Goal: Task Accomplishment & Management: Use online tool/utility

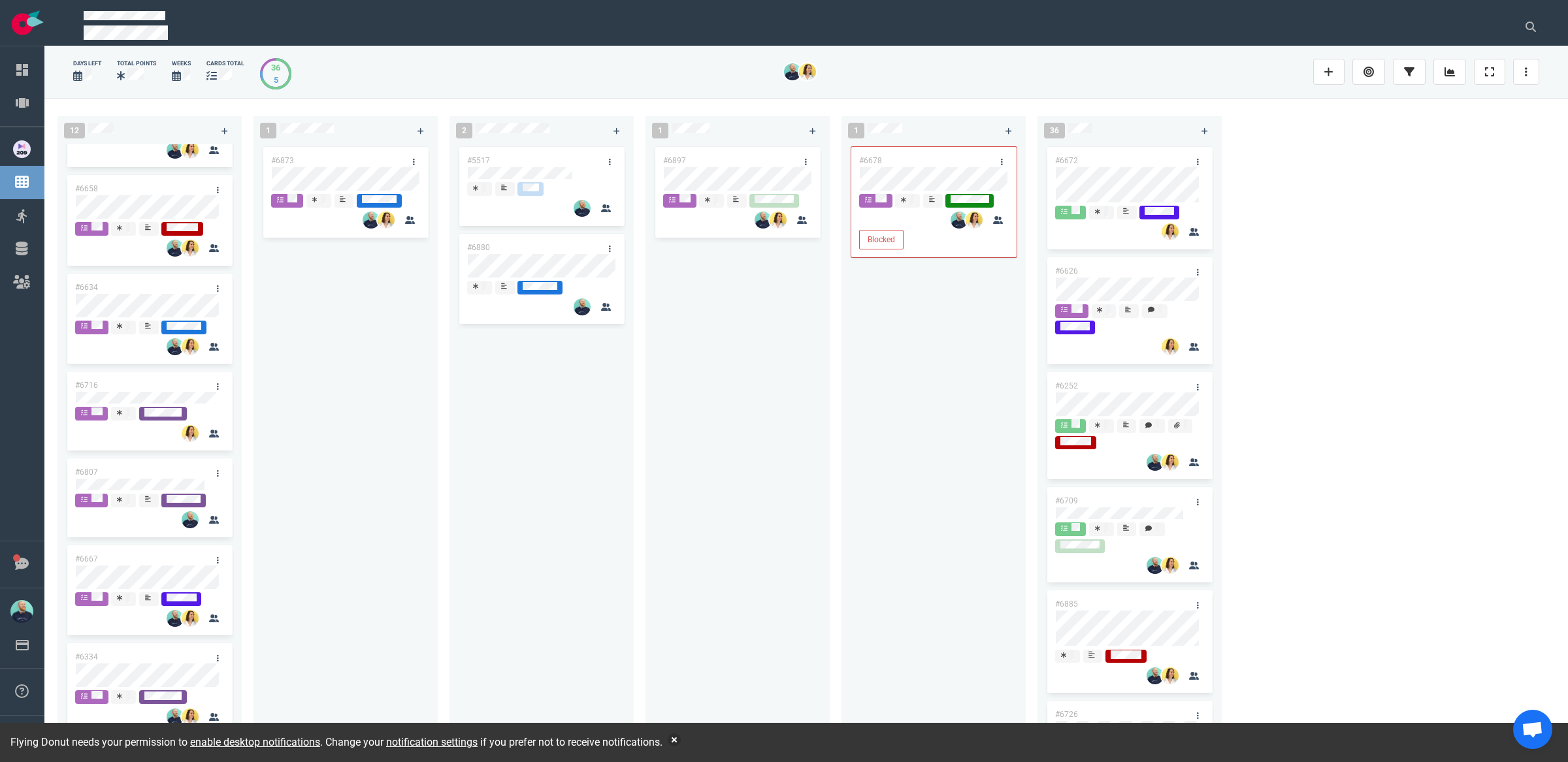
scroll to position [191, 0]
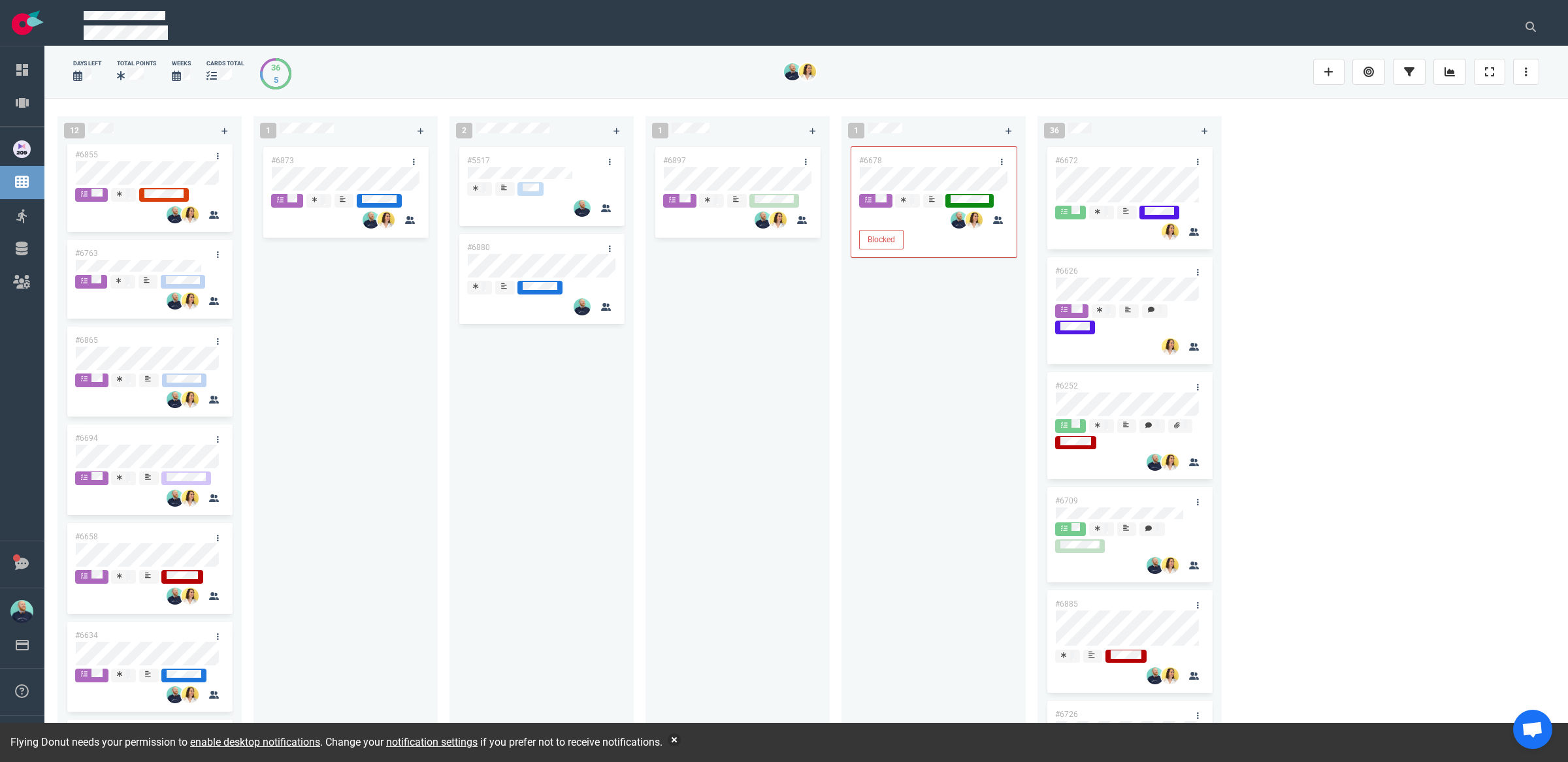
click at [379, 412] on div "#6873" at bounding box center [345, 439] width 169 height 590
click at [697, 746] on div "Flying Donut needs your permission to enable desktop notifications . Change you…" at bounding box center [784, 743] width 1568 height 39
click at [681, 740] on button "button" at bounding box center [674, 740] width 13 height 13
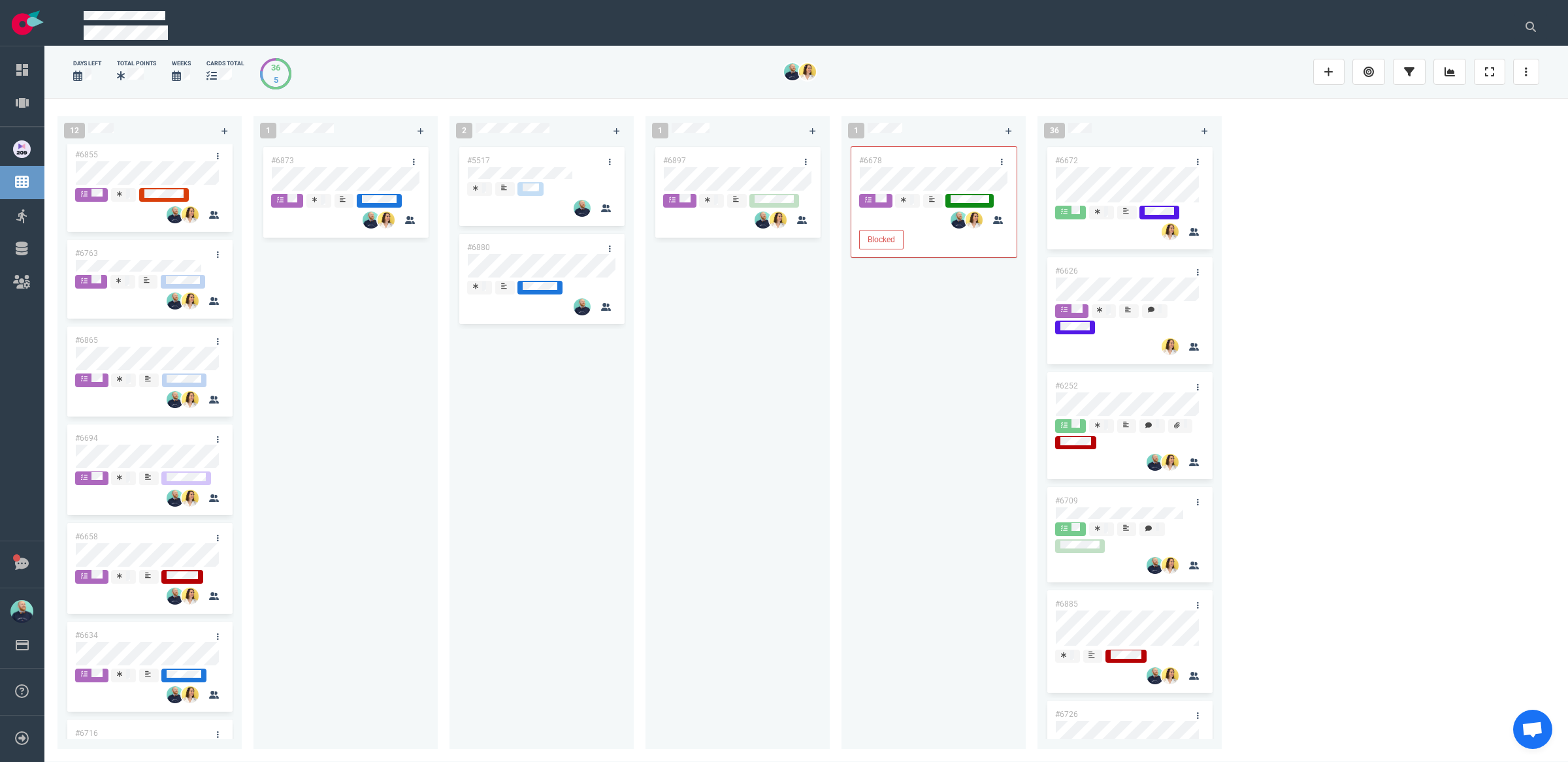
click at [533, 515] on div "#5517 #6880" at bounding box center [542, 439] width 169 height 590
click at [429, 369] on div "#6873" at bounding box center [345, 439] width 169 height 590
click at [350, 354] on div "#6873" at bounding box center [345, 439] width 169 height 590
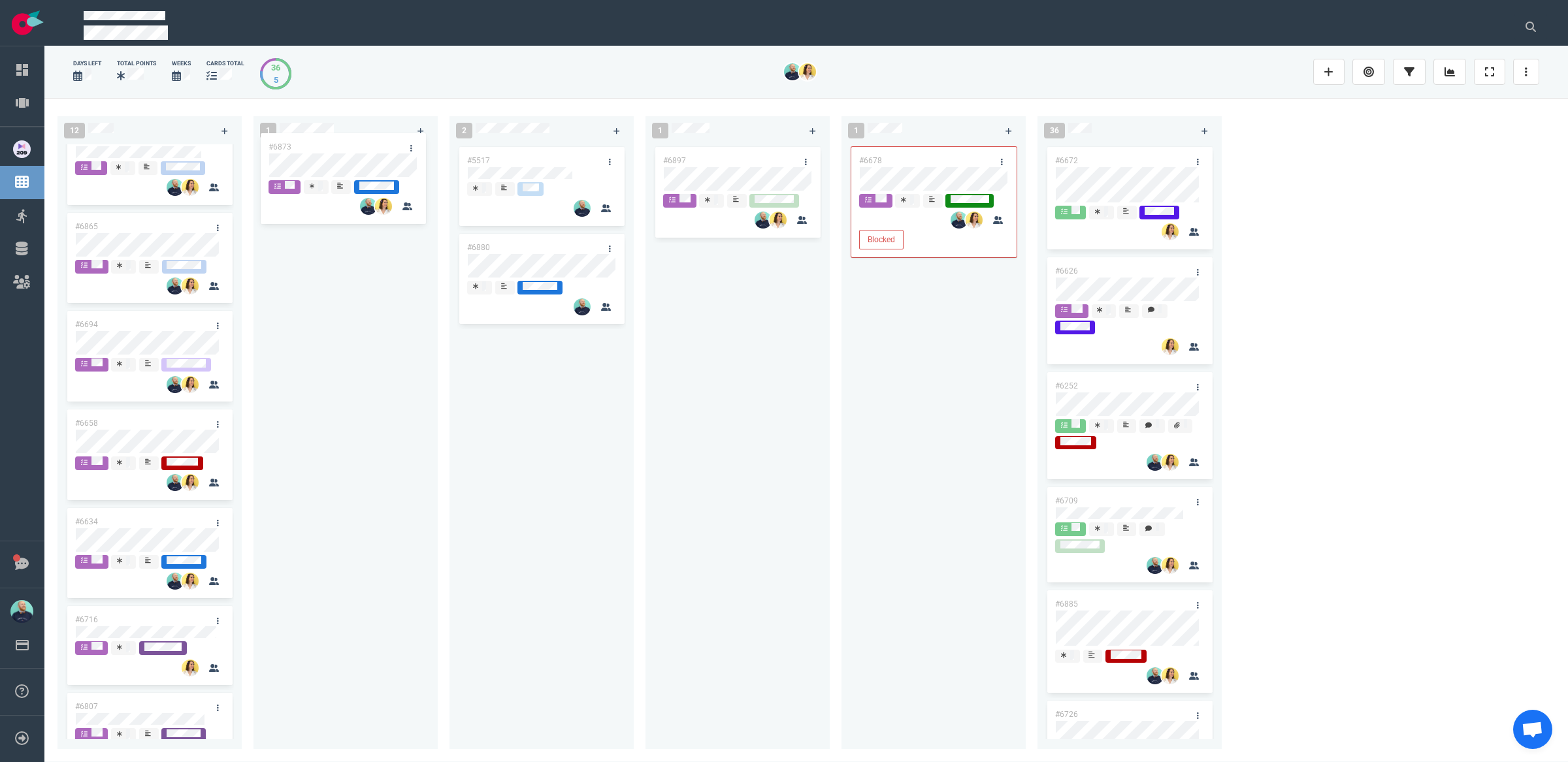
click at [322, 161] on div "#6873 #6873" at bounding box center [345, 439] width 169 height 590
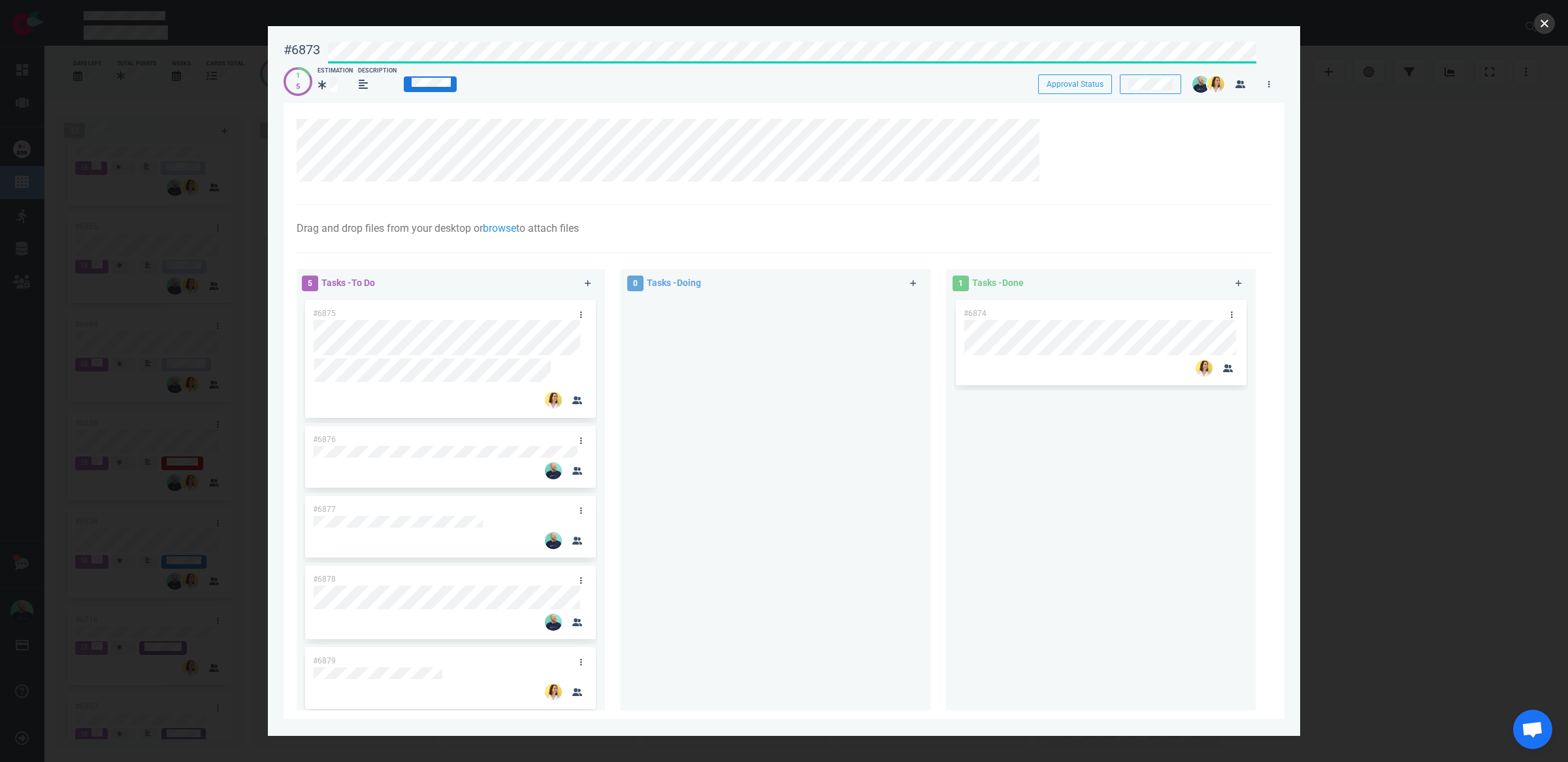
click at [1546, 21] on button "close" at bounding box center [1545, 24] width 21 height 21
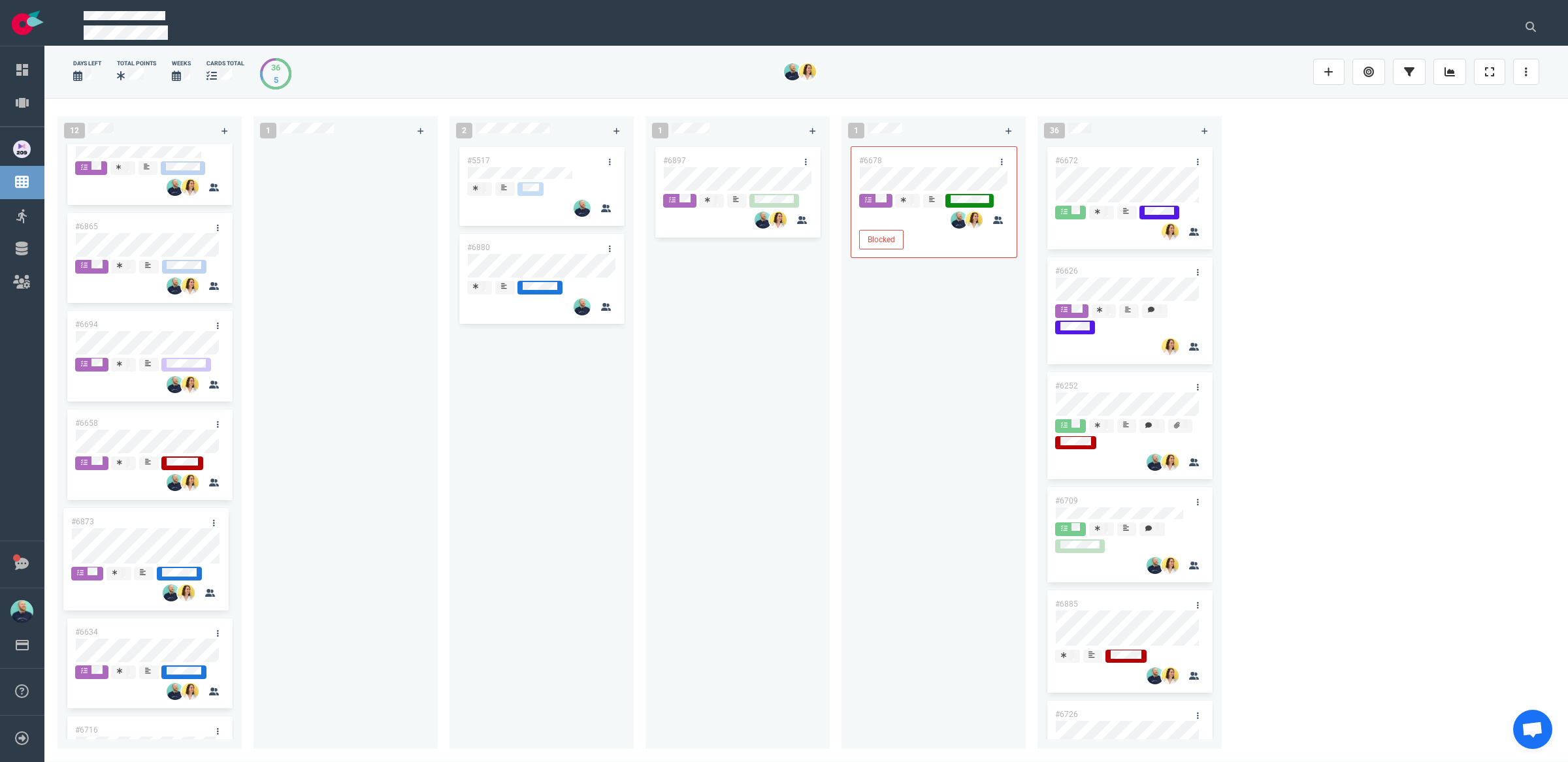
click at [150, 534] on div "12 #6808 #6882 #6855 #6763 #6865 #6694 #6658 #6634 #6716 #6807 #6667 #6334 1 #6…" at bounding box center [806, 429] width 1524 height 664
click at [290, 514] on div at bounding box center [345, 439] width 169 height 590
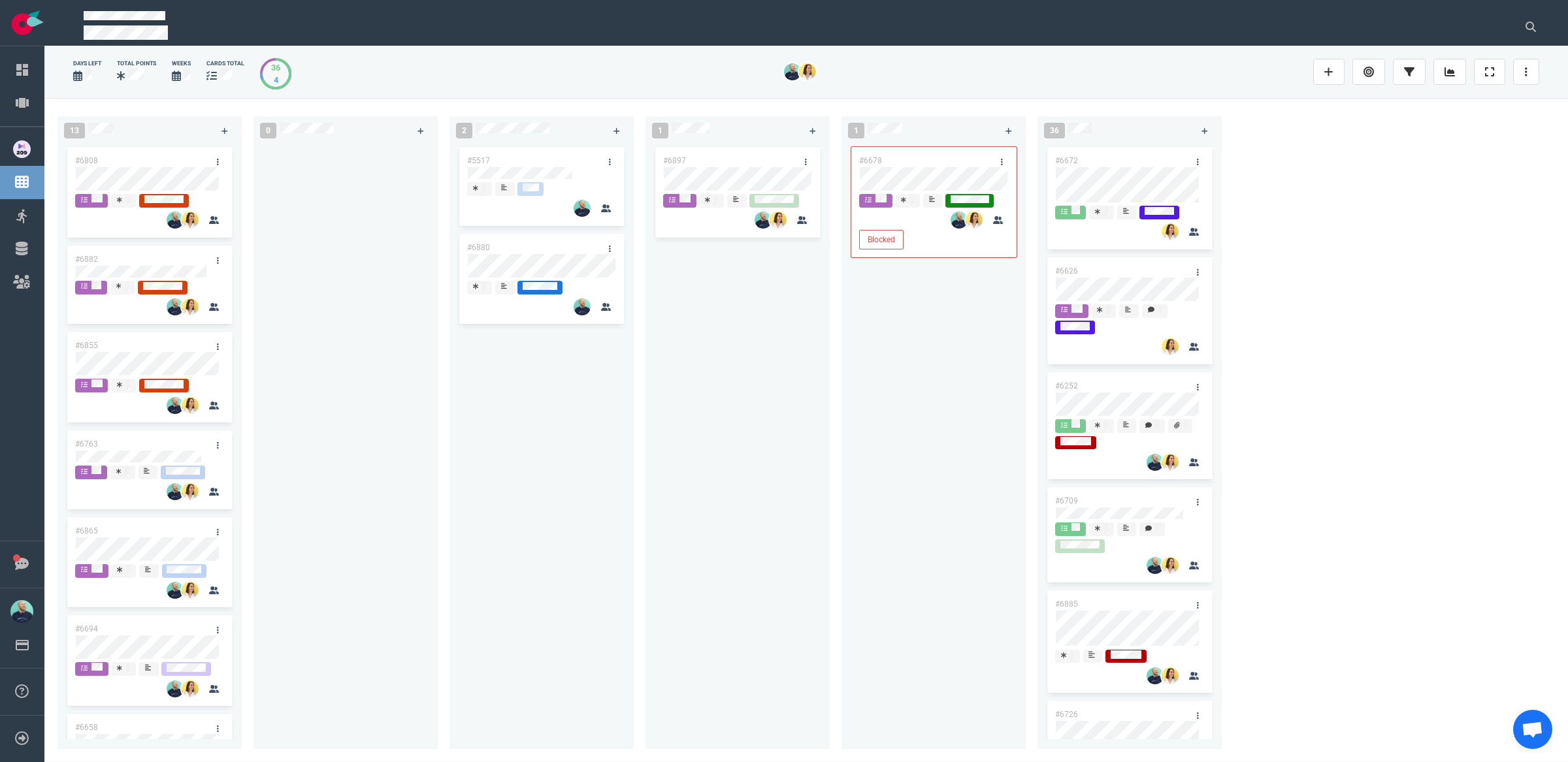
click at [395, 337] on div at bounding box center [345, 439] width 169 height 590
click at [751, 373] on div "#6897" at bounding box center [737, 439] width 169 height 590
click at [786, 356] on div "#6897" at bounding box center [737, 439] width 169 height 590
click at [759, 324] on div "#6897" at bounding box center [737, 439] width 169 height 590
click at [340, 314] on div at bounding box center [345, 439] width 169 height 590
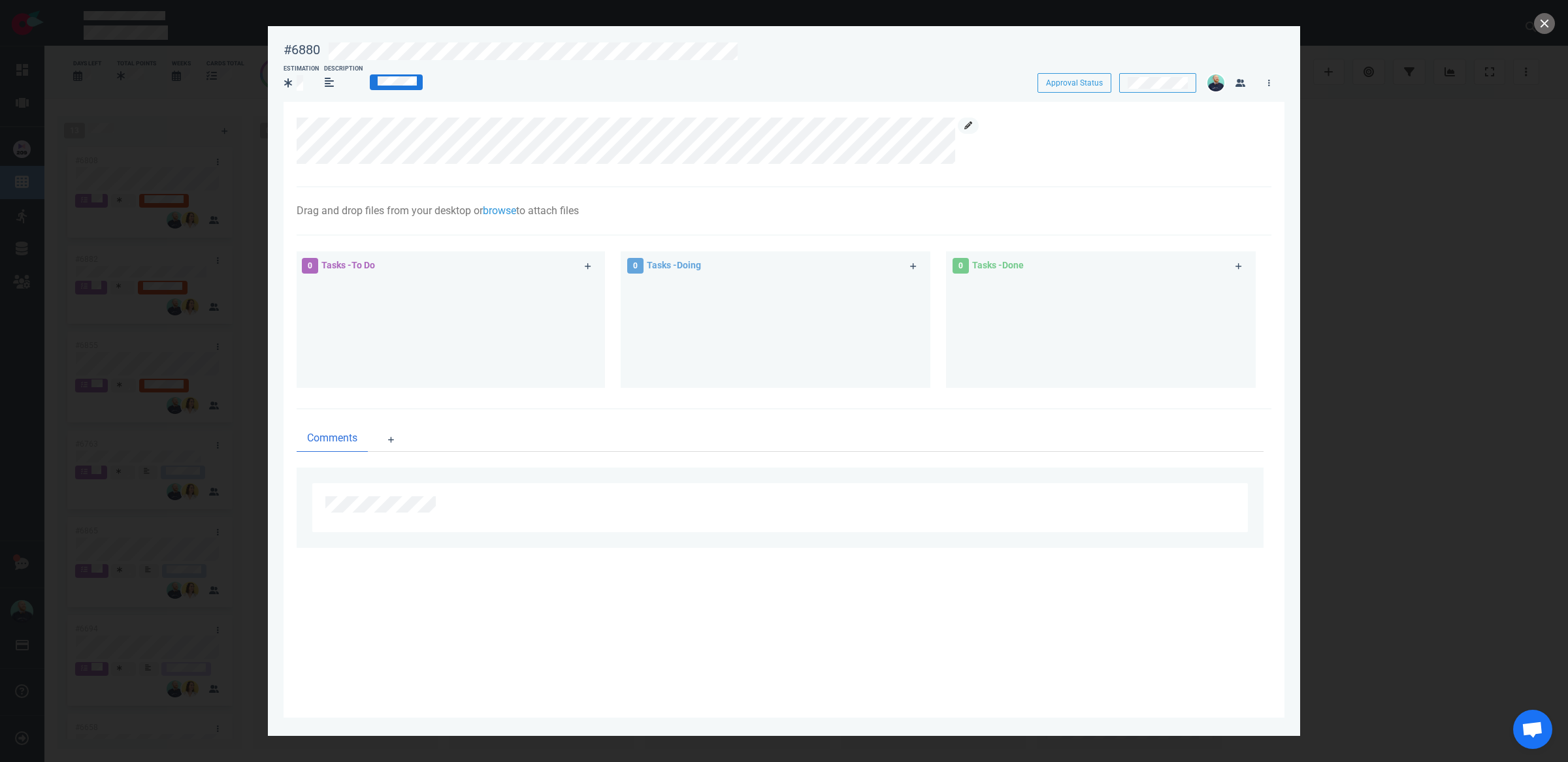
click at [967, 121] on icon at bounding box center [969, 125] width 8 height 8
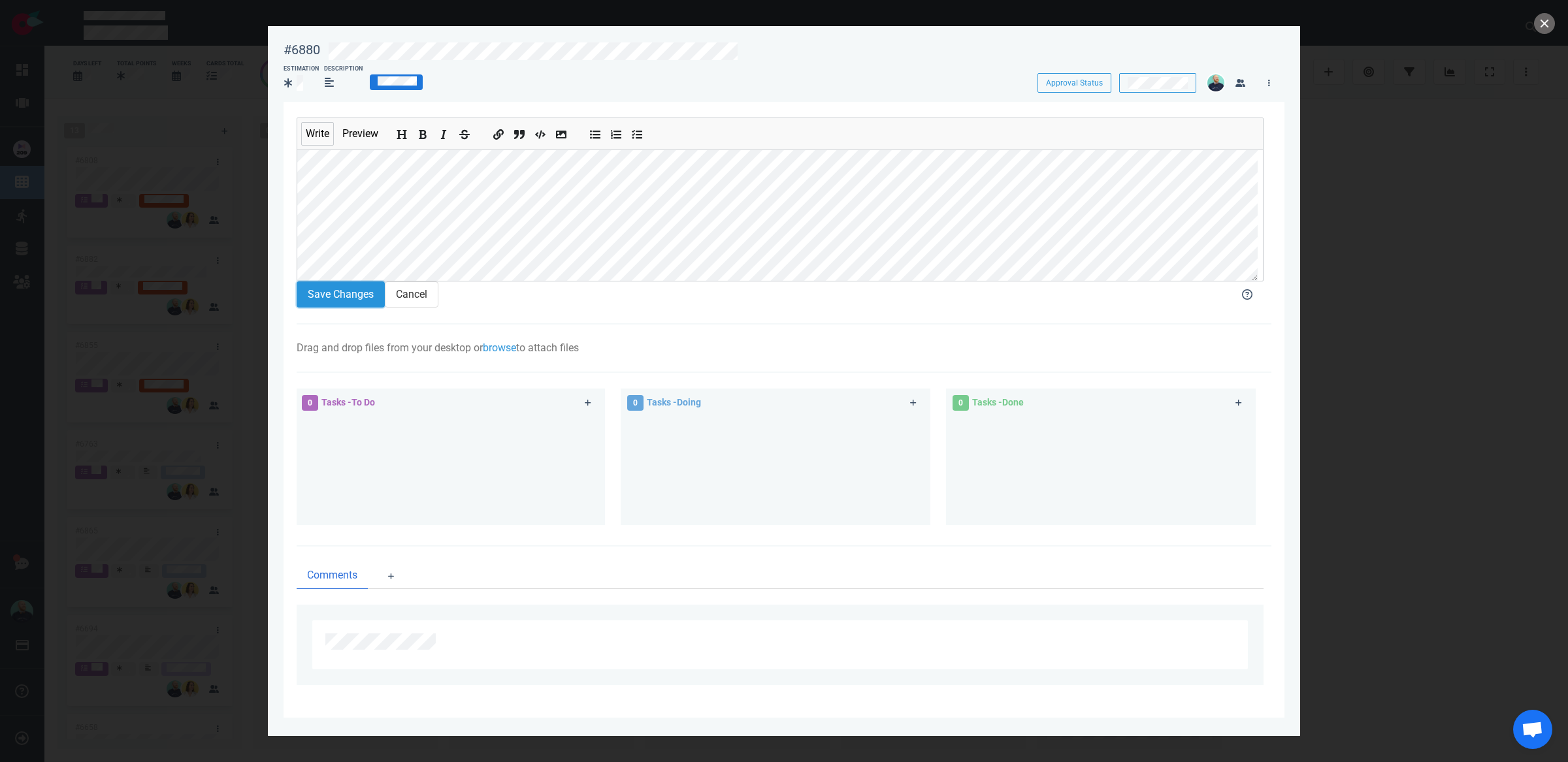
click at [333, 308] on button "Save Changes" at bounding box center [341, 295] width 88 height 26
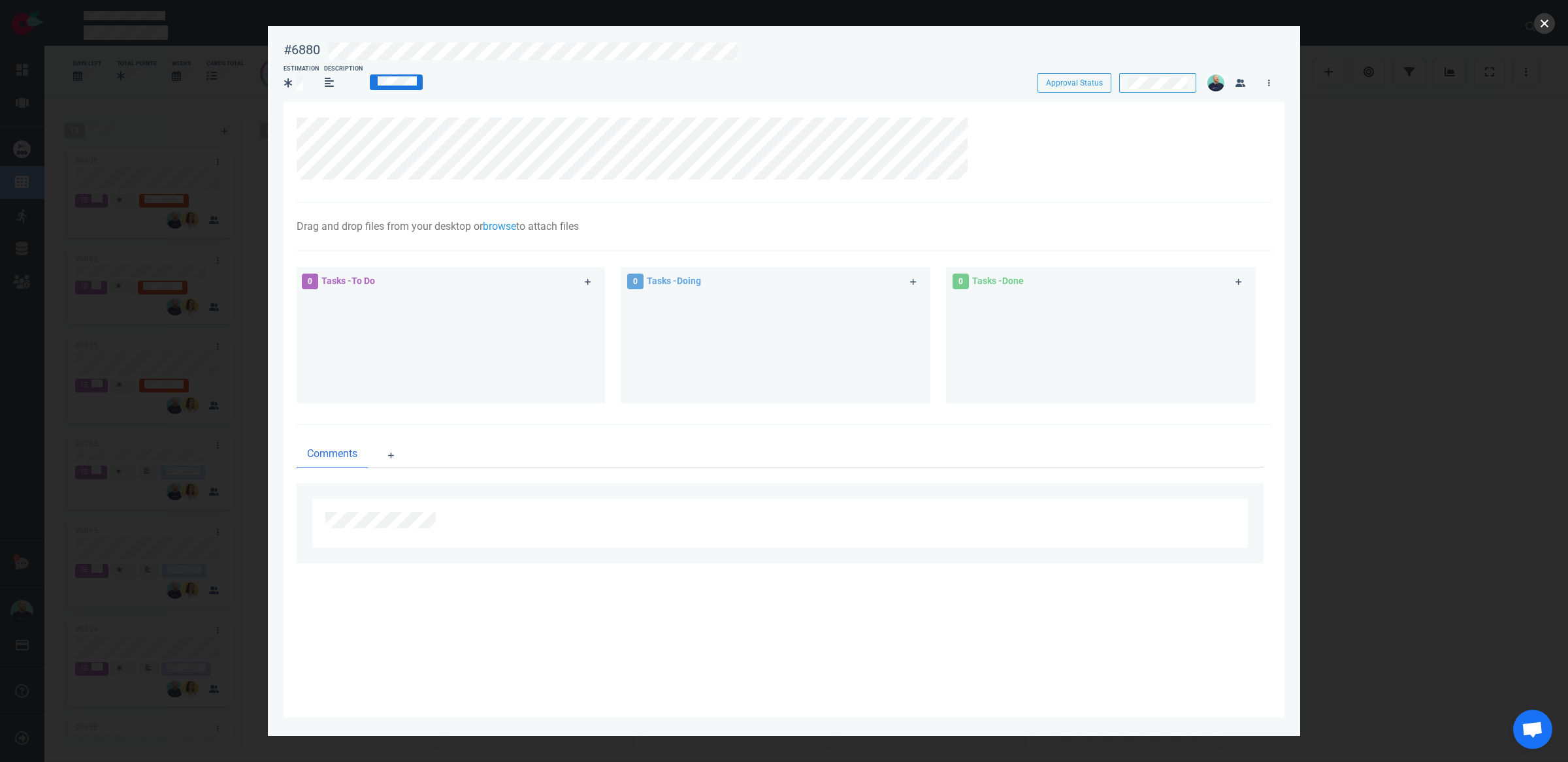
click at [1536, 28] on button "close" at bounding box center [1545, 24] width 21 height 21
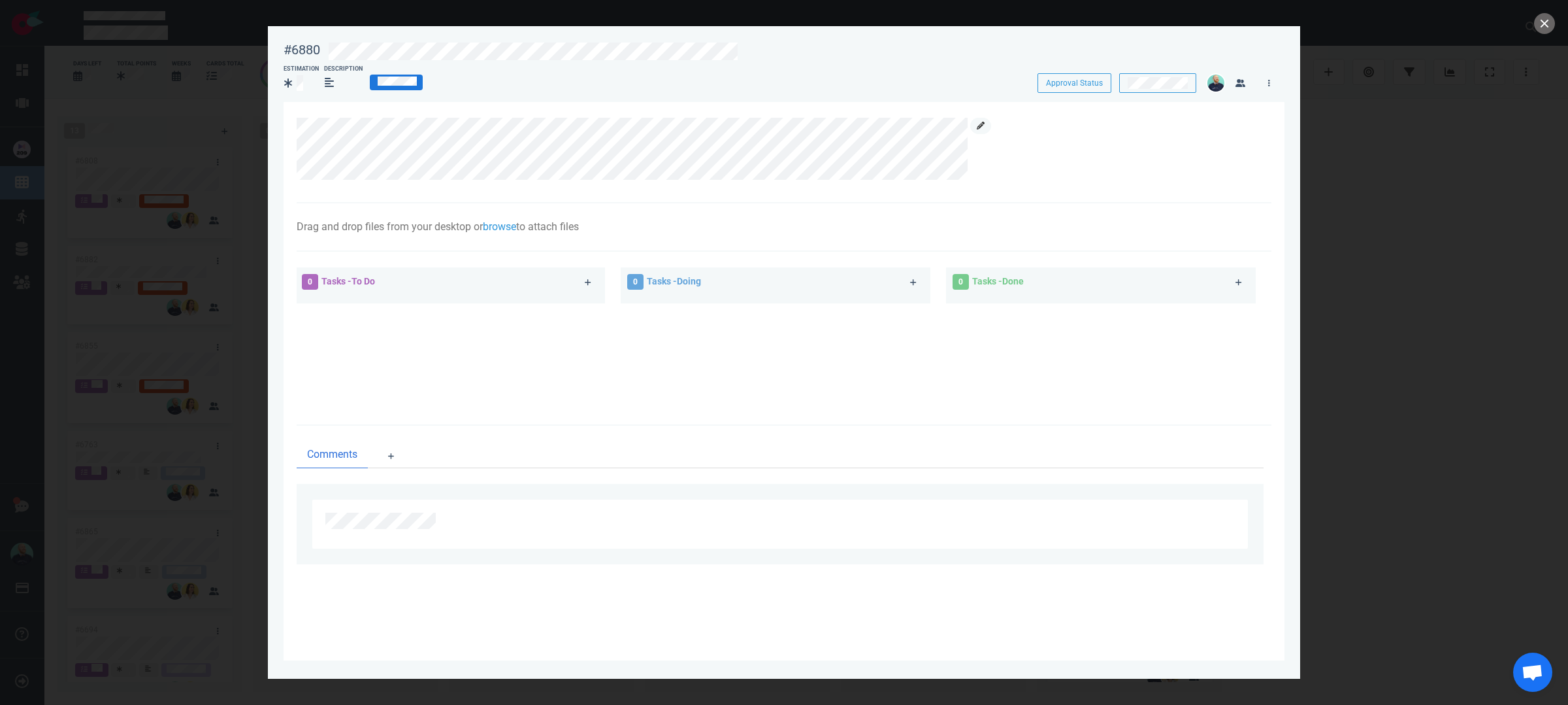
click at [982, 124] on icon at bounding box center [981, 125] width 8 height 8
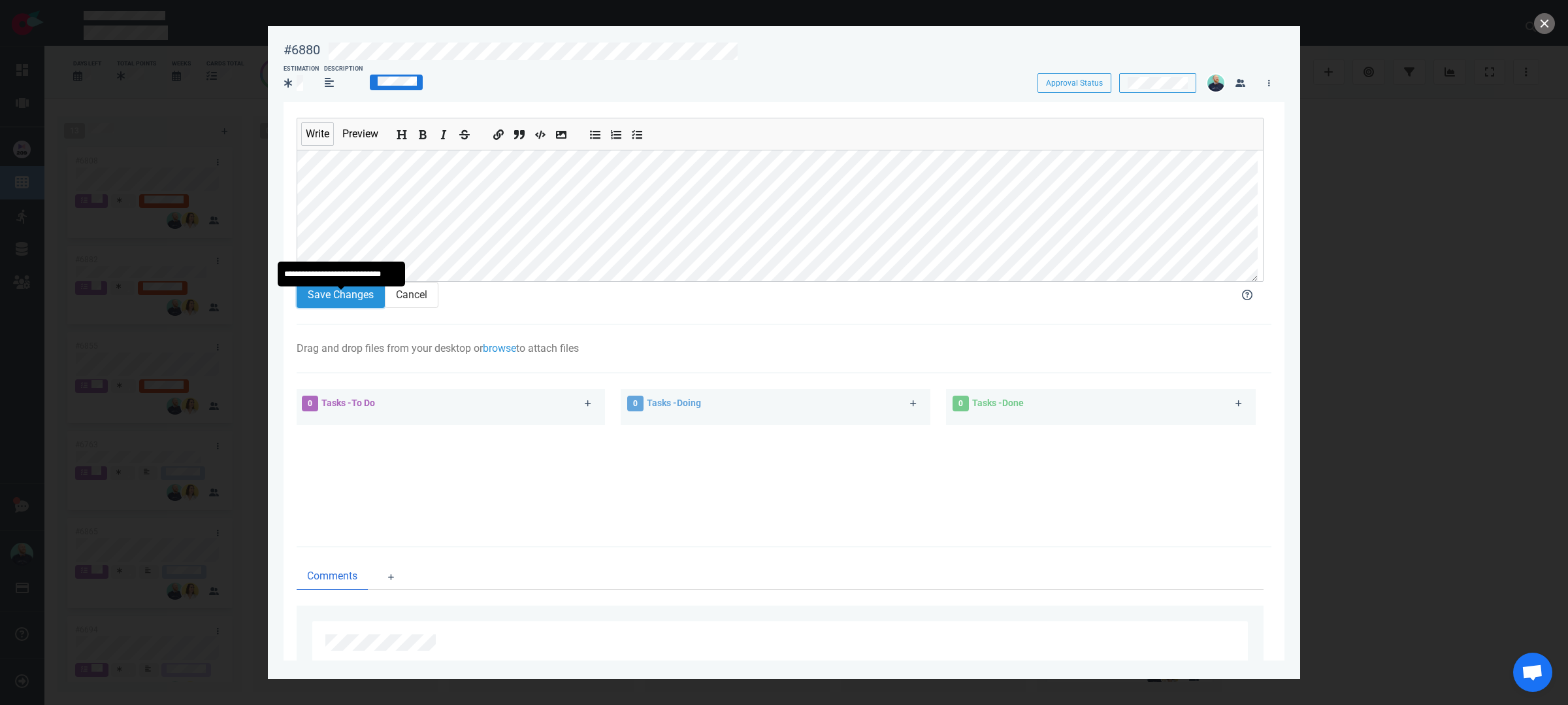
click at [336, 302] on button "Save Changes" at bounding box center [341, 295] width 88 height 26
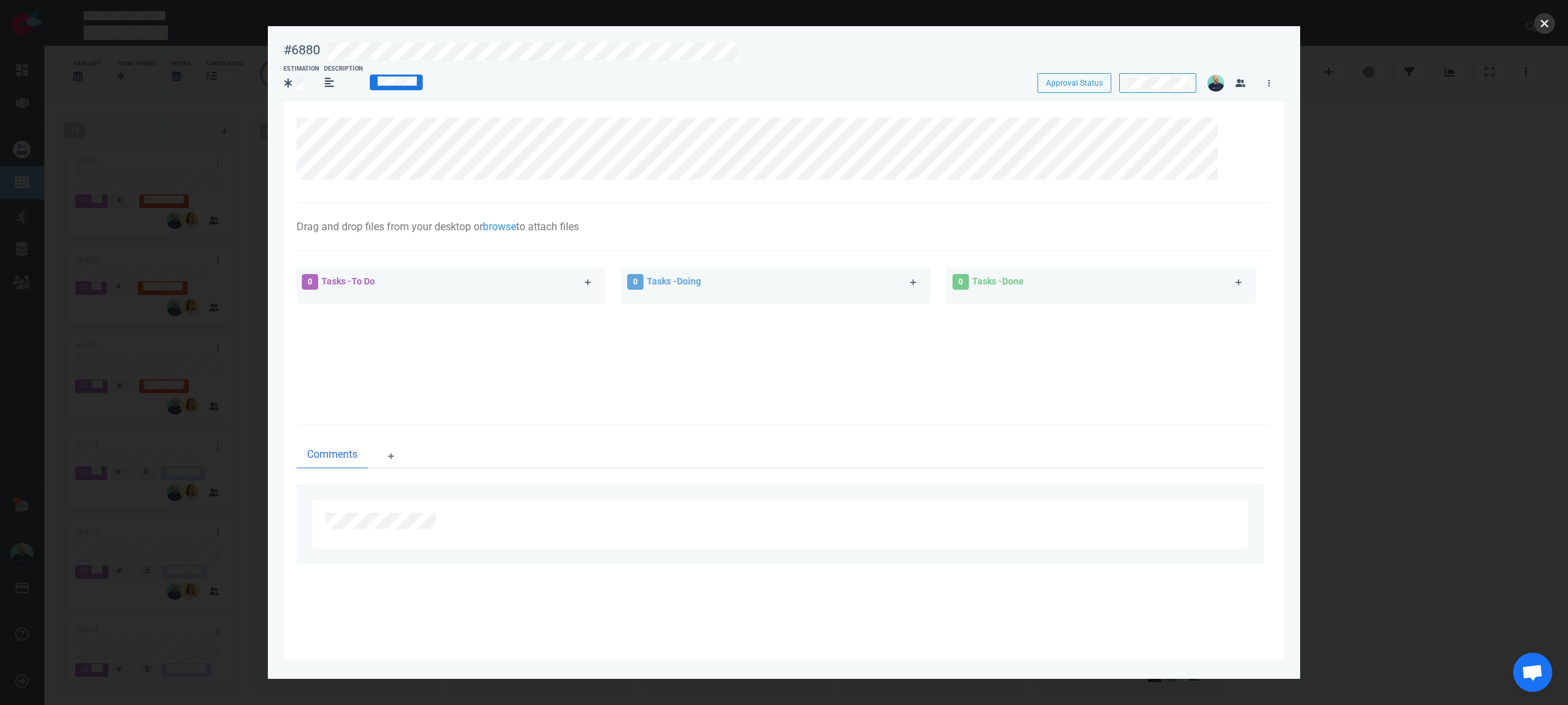
click at [1539, 26] on button "close" at bounding box center [1545, 24] width 21 height 21
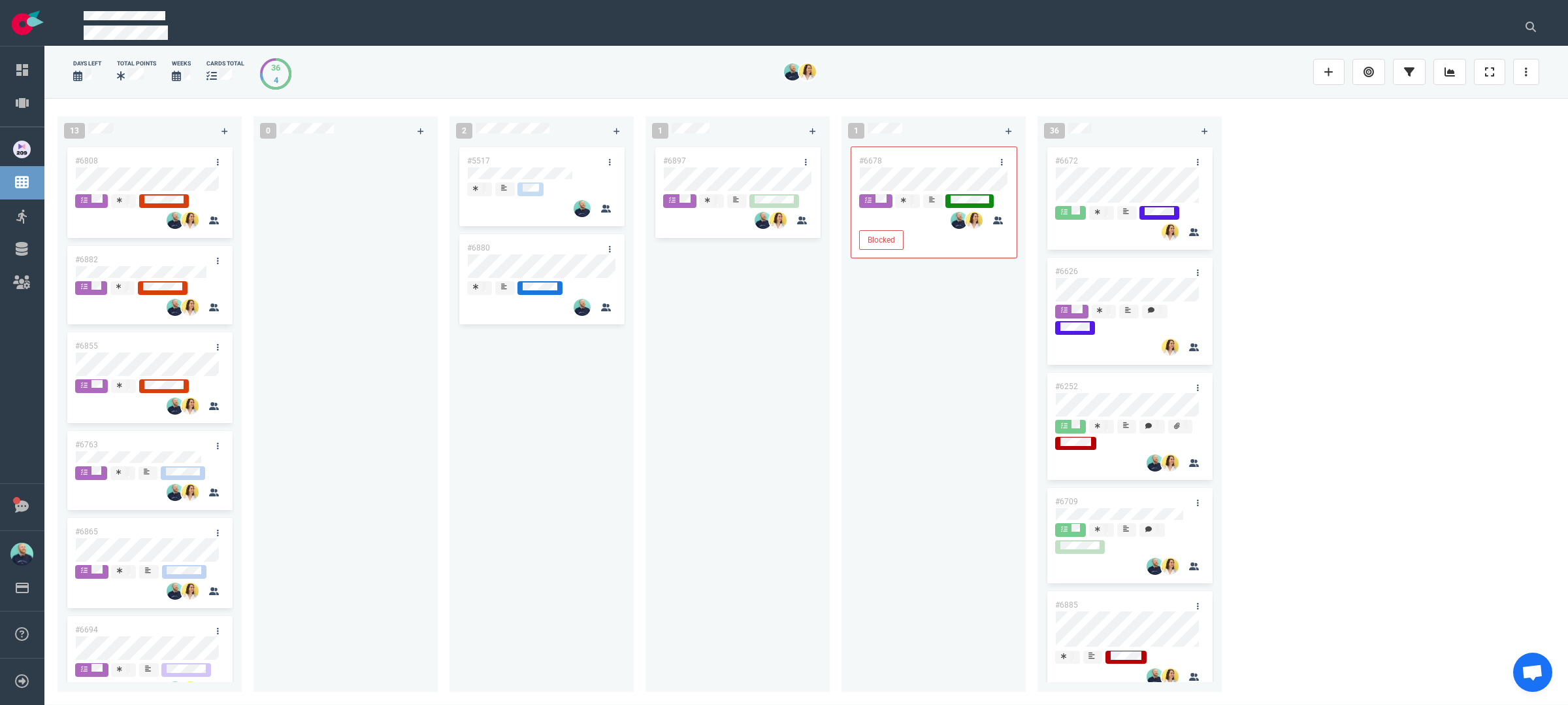
click at [629, 480] on div "#5517 #6880" at bounding box center [542, 413] width 185 height 537
